Goal: Transaction & Acquisition: Purchase product/service

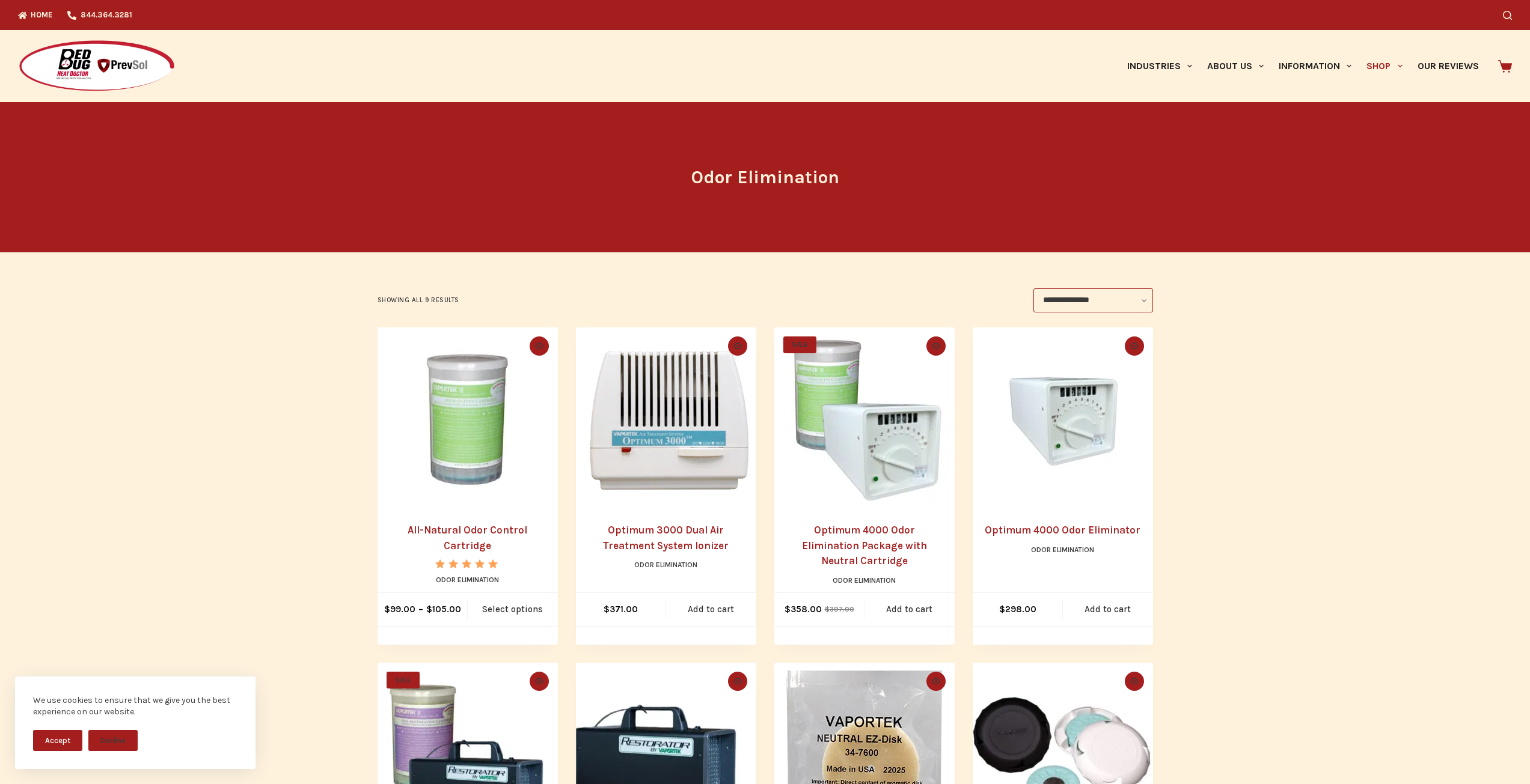
click at [415, 413] on img "All-Natural Odor Control Cartridge" at bounding box center [468, 417] width 180 height 180
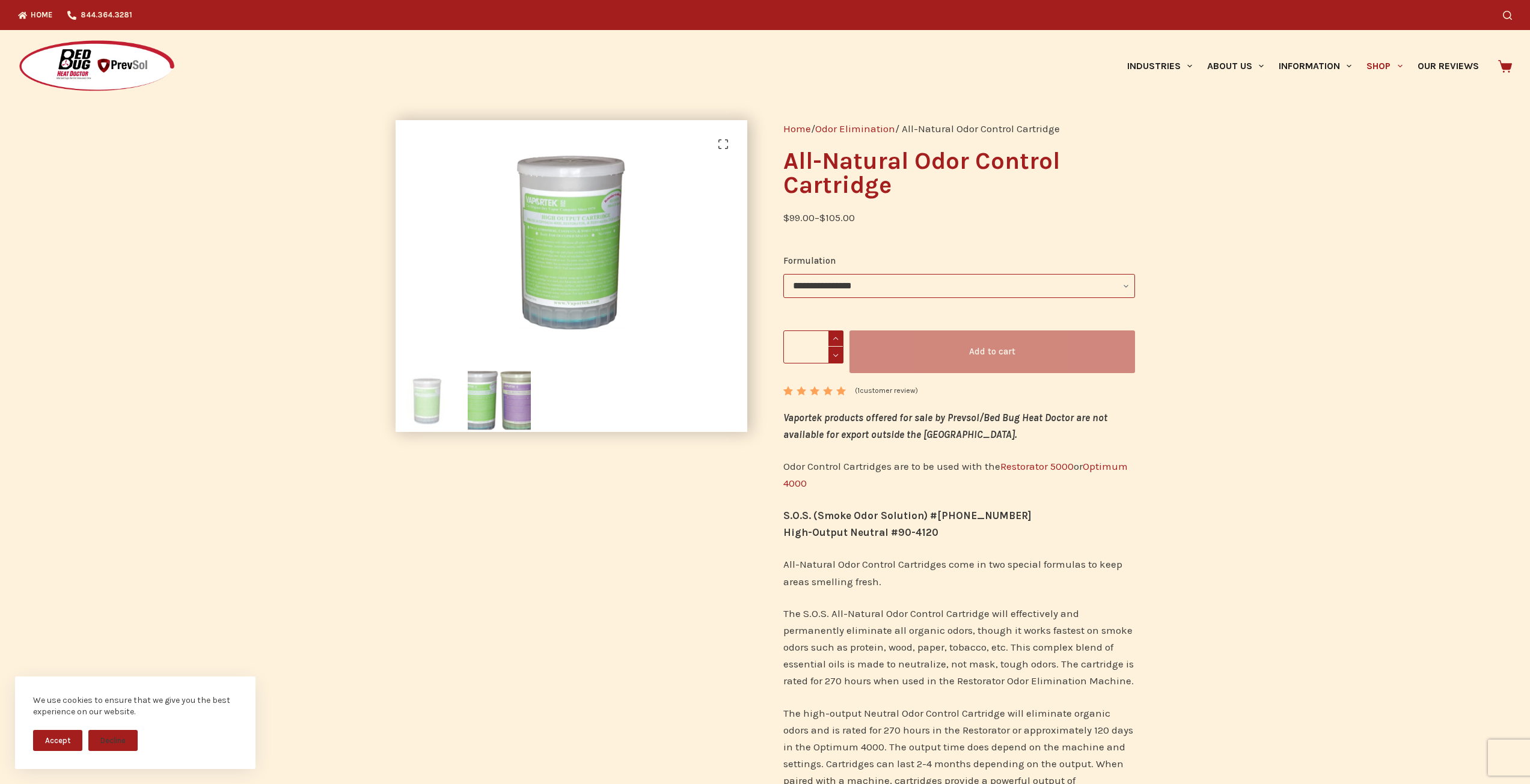
click at [64, 740] on button "Accept" at bounding box center [57, 740] width 50 height 21
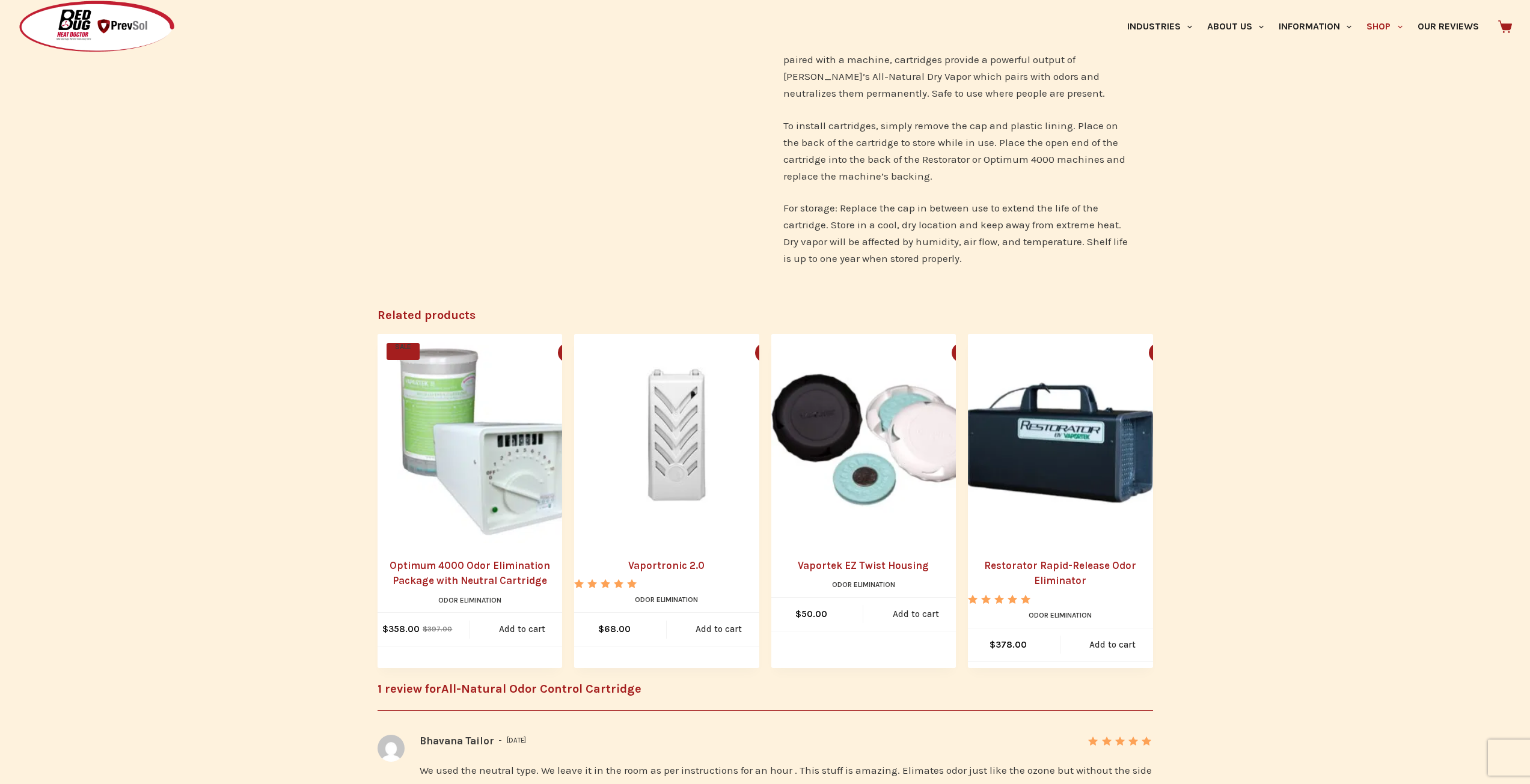
scroll to position [1202, 0]
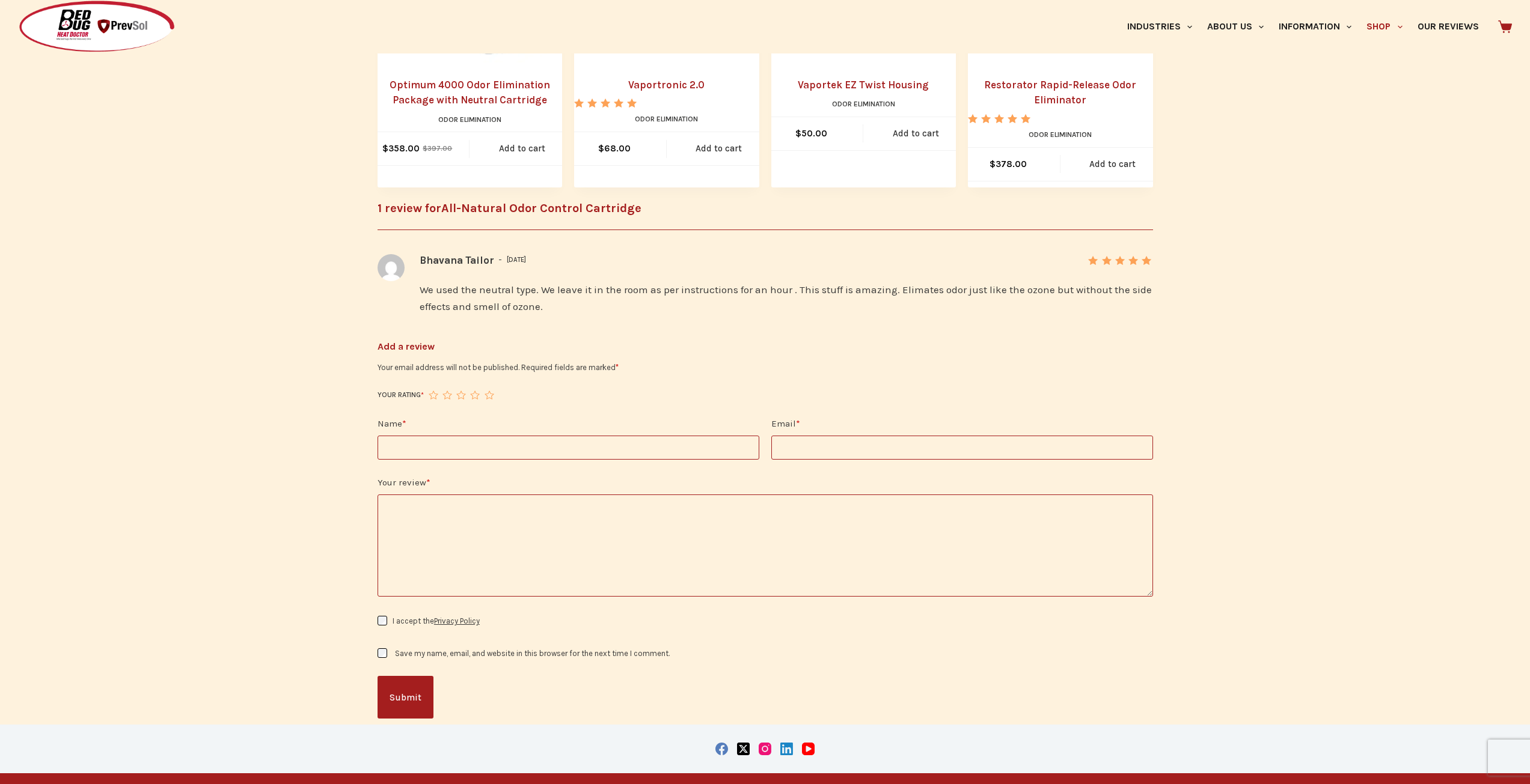
click at [241, 124] on div "Related products SALE Quick view icon Optimum 4000 Odor Elimination Package wit…" at bounding box center [765, 7] width 1530 height 374
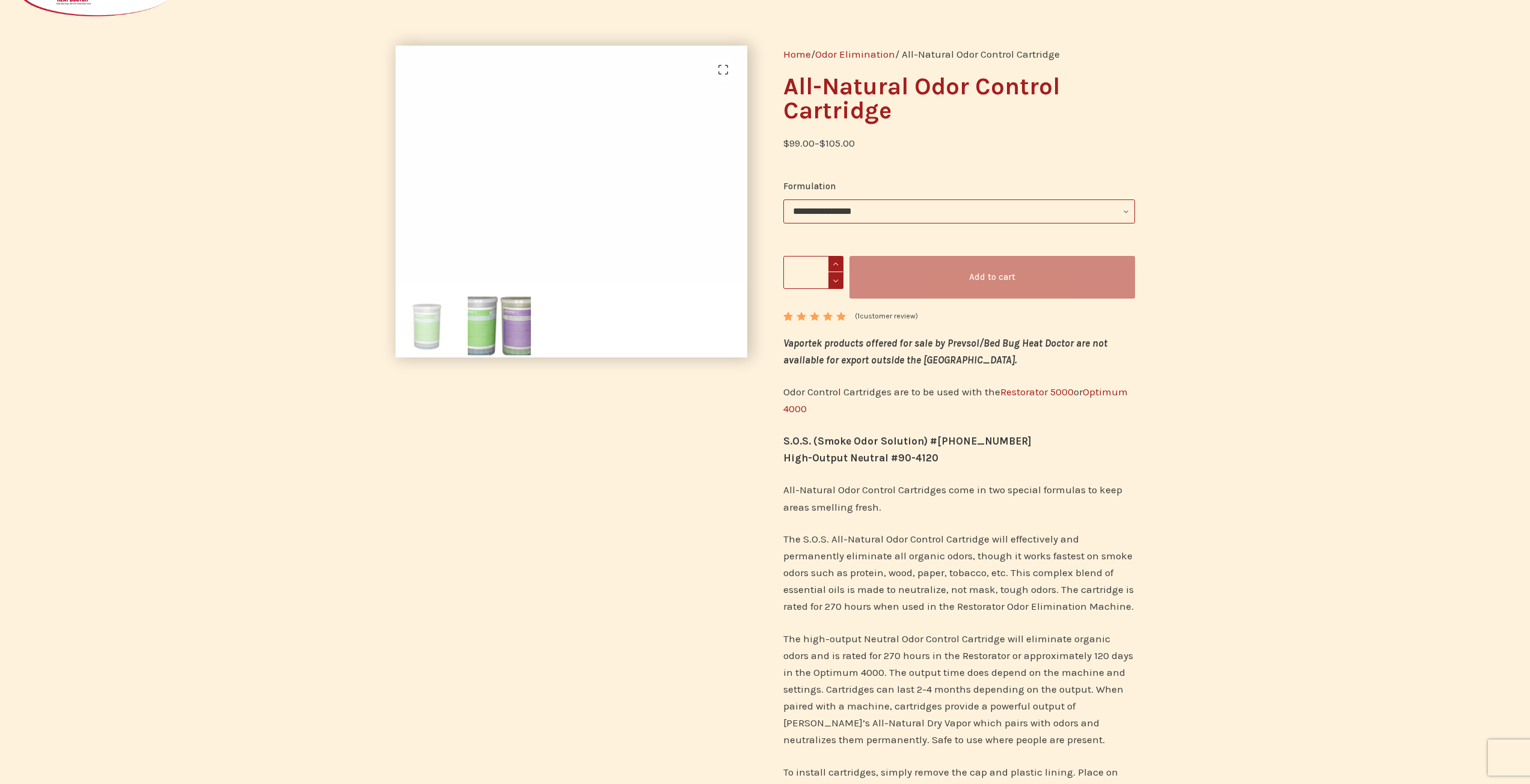
scroll to position [0, 0]
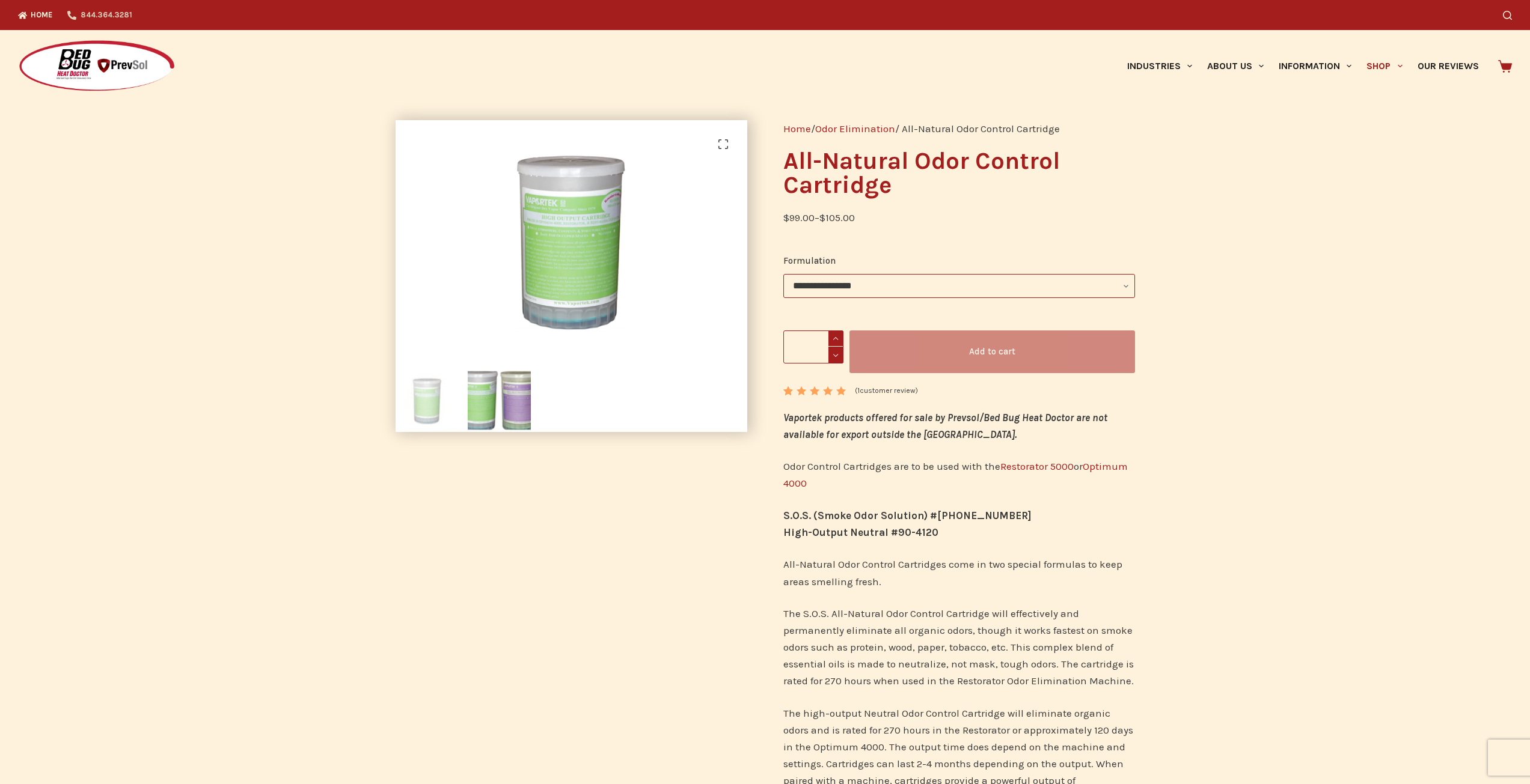
click at [115, 11] on link "844.364.3281" at bounding box center [100, 15] width 79 height 30
